Goal: Navigation & Orientation: Understand site structure

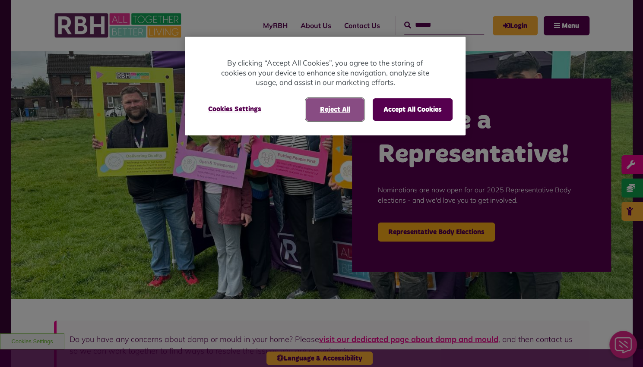
click at [327, 103] on button "Reject All" at bounding box center [335, 109] width 58 height 22
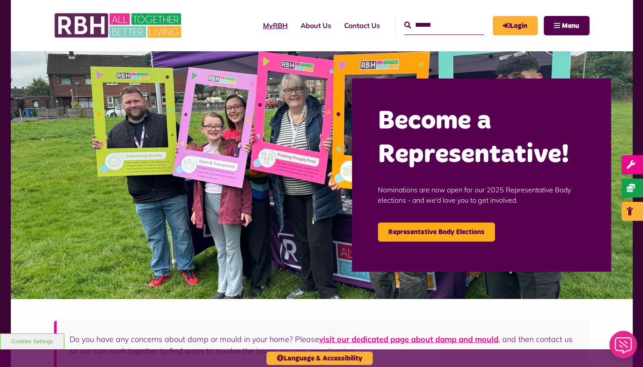
click at [268, 25] on link "MyRBH" at bounding box center [276, 25] width 38 height 23
click at [307, 25] on link "About Us" at bounding box center [316, 25] width 44 height 23
